Goal: Navigation & Orientation: Go to known website

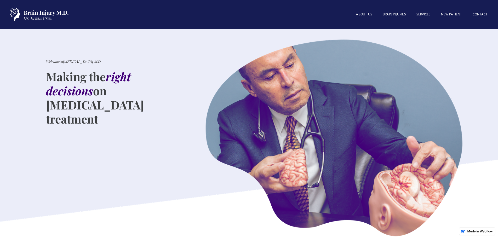
click at [37, 11] on img "home" at bounding box center [37, 14] width 65 height 18
click at [18, 13] on img "home" at bounding box center [37, 14] width 65 height 18
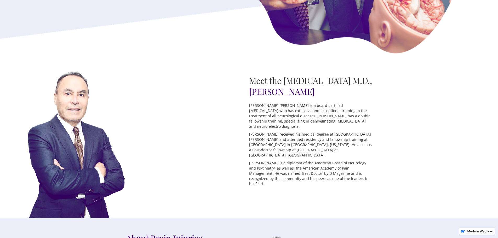
scroll to position [366, 0]
